Goal: Transaction & Acquisition: Purchase product/service

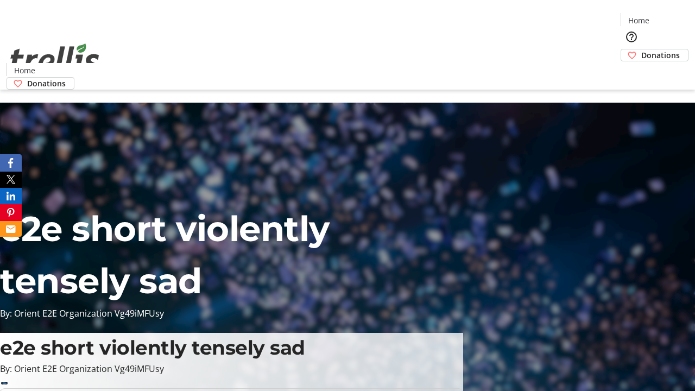
click at [642, 49] on span "Donations" at bounding box center [661, 54] width 39 height 11
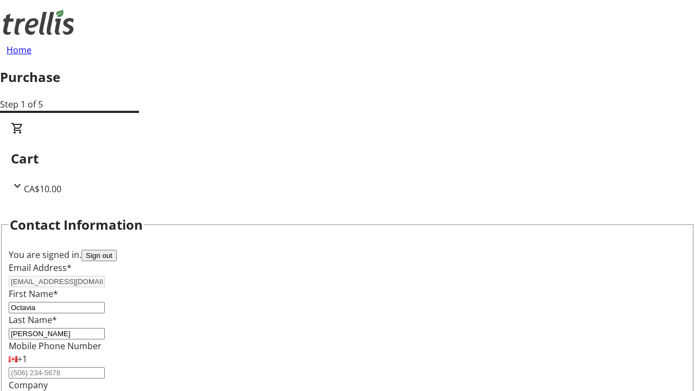
select select "CA"
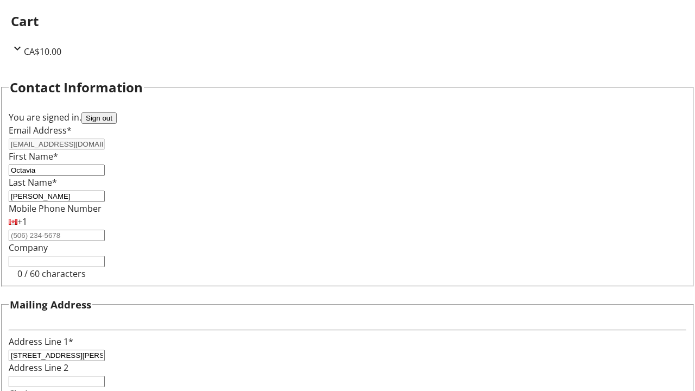
select select "BC"
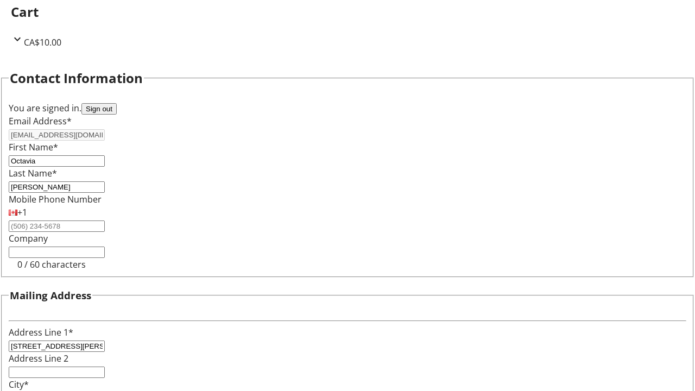
type input "Kelowna"
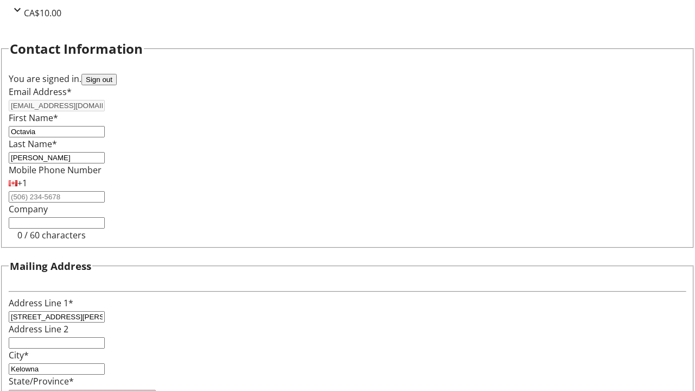
type input "V1Y 0C2"
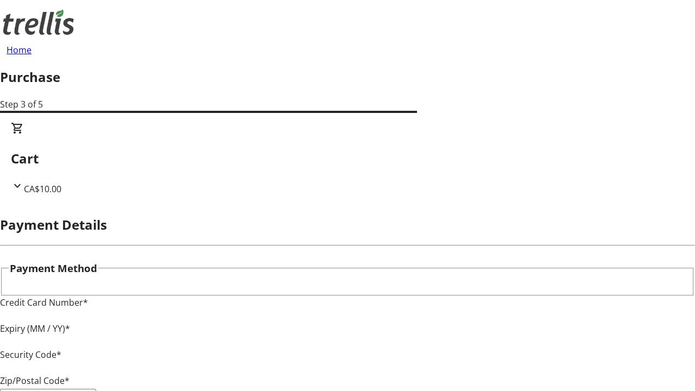
type input "V1Y 0C2"
